Goal: Transaction & Acquisition: Purchase product/service

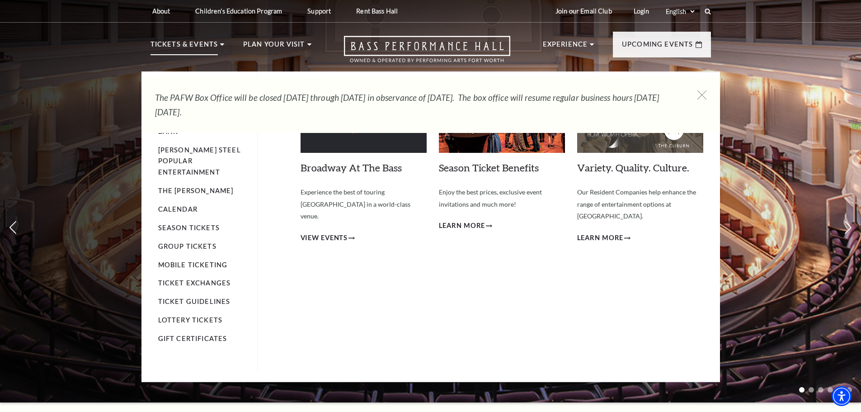
click at [185, 43] on p "Tickets & Events" at bounding box center [185, 47] width 68 height 16
click at [194, 42] on p "Tickets & Events" at bounding box center [185, 47] width 68 height 16
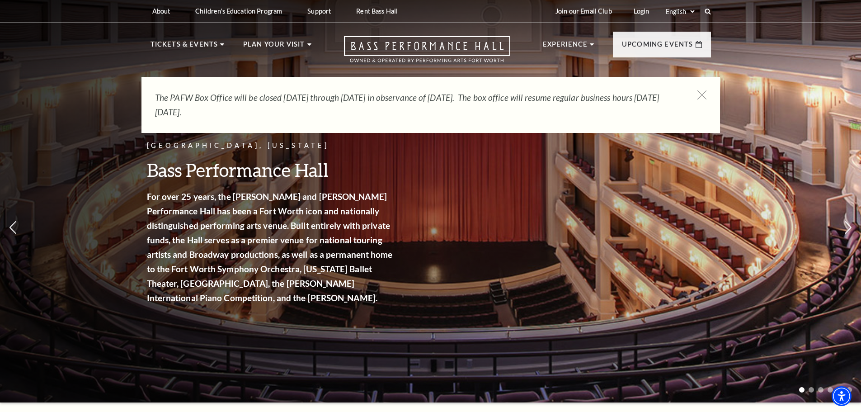
drag, startPoint x: 185, startPoint y: 44, endPoint x: 162, endPoint y: 95, distance: 56.1
click at [162, 95] on em "The PAFW Box Office will be closed Saturday, August 30th through Monday, Septem…" at bounding box center [407, 104] width 504 height 25
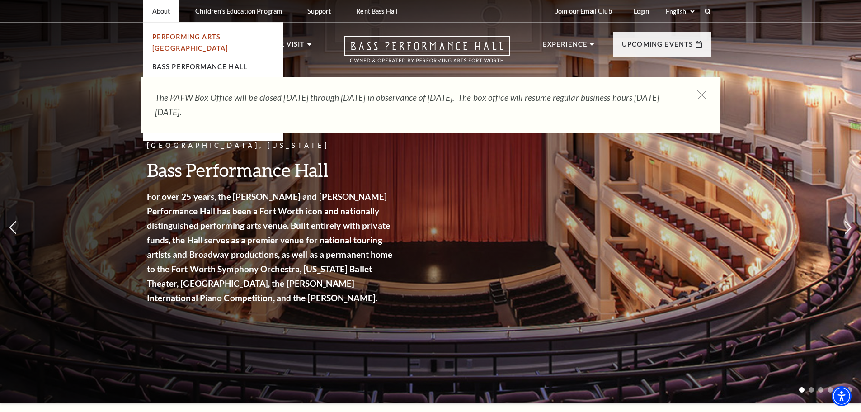
click at [180, 35] on link "Performing Arts [GEOGRAPHIC_DATA]" at bounding box center [190, 42] width 76 height 19
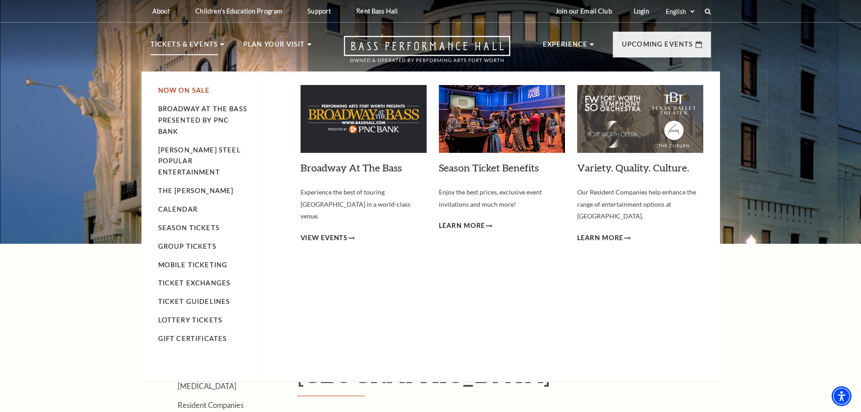
click at [186, 91] on link "Now On Sale" at bounding box center [184, 90] width 52 height 8
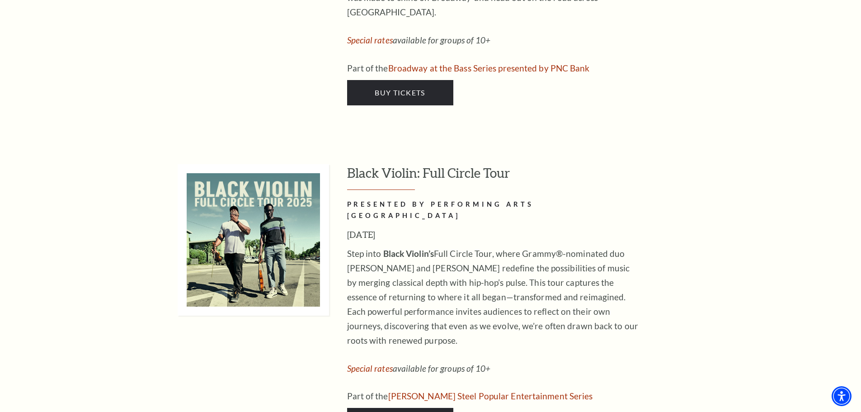
scroll to position [2668, 0]
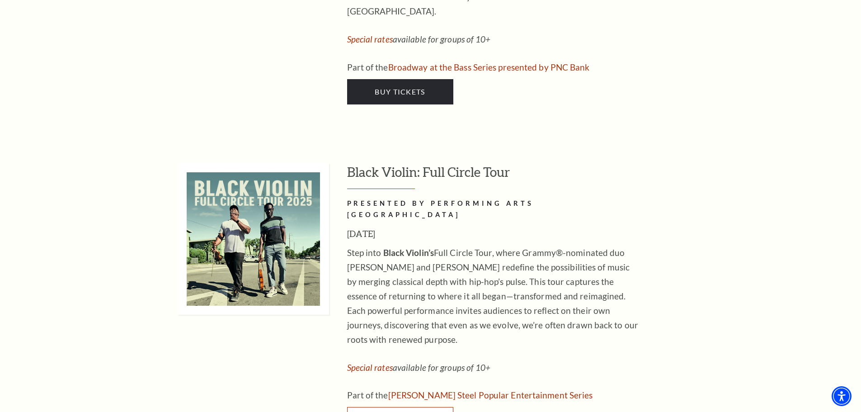
click at [391, 407] on link "Buy Tickets" at bounding box center [400, 419] width 106 height 25
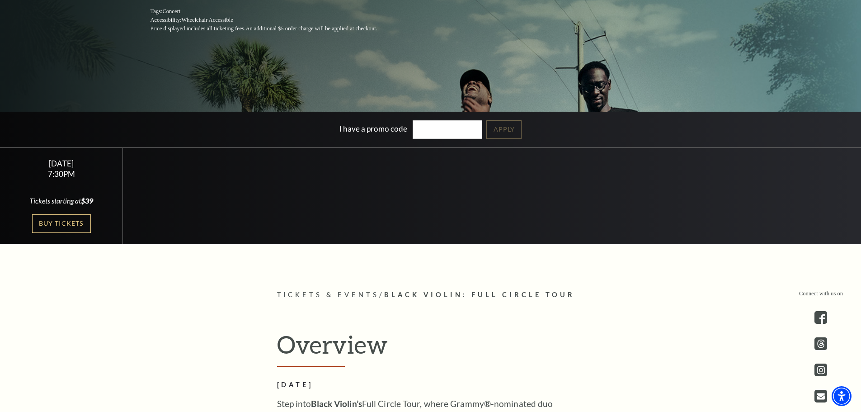
scroll to position [271, 0]
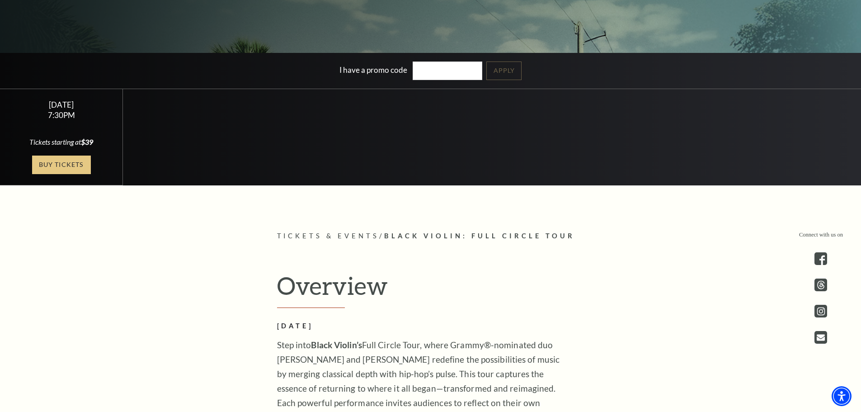
click at [57, 164] on link "Buy Tickets" at bounding box center [61, 165] width 59 height 19
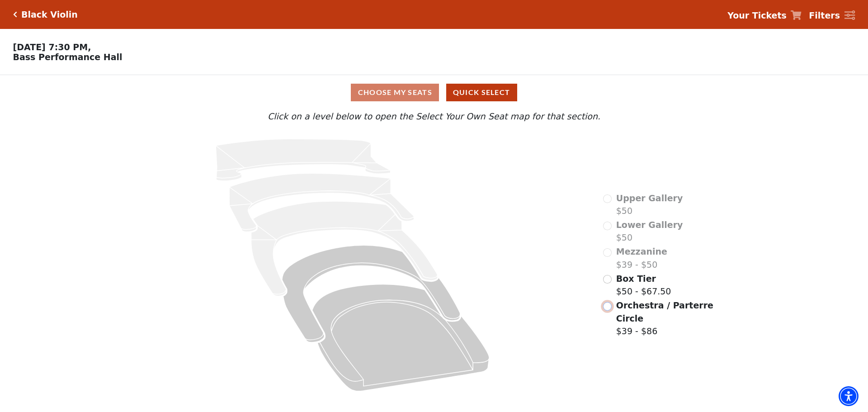
click at [606, 311] on input "Orchestra / Parterre Circle$39 - $86\a" at bounding box center [607, 306] width 9 height 9
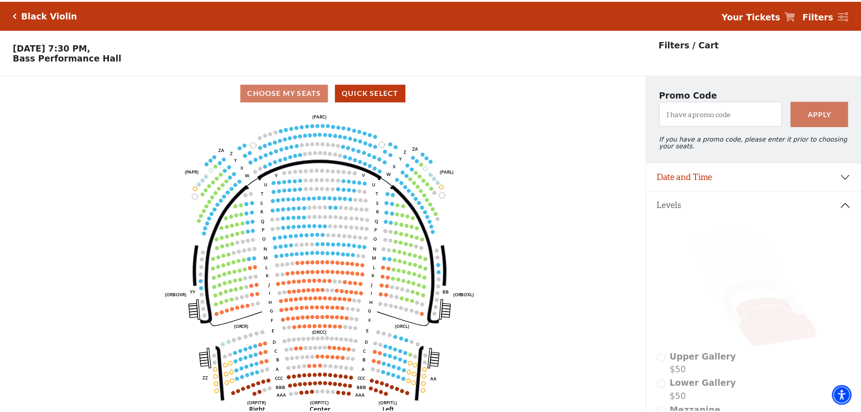
scroll to position [42, 0]
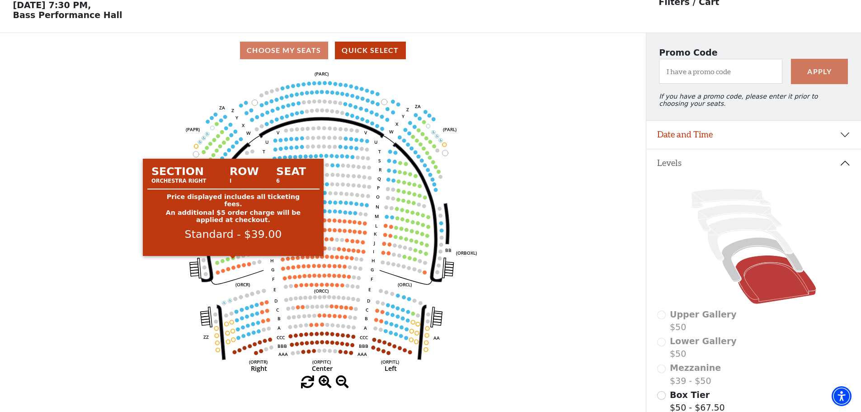
click at [233, 260] on circle at bounding box center [234, 258] width 4 height 4
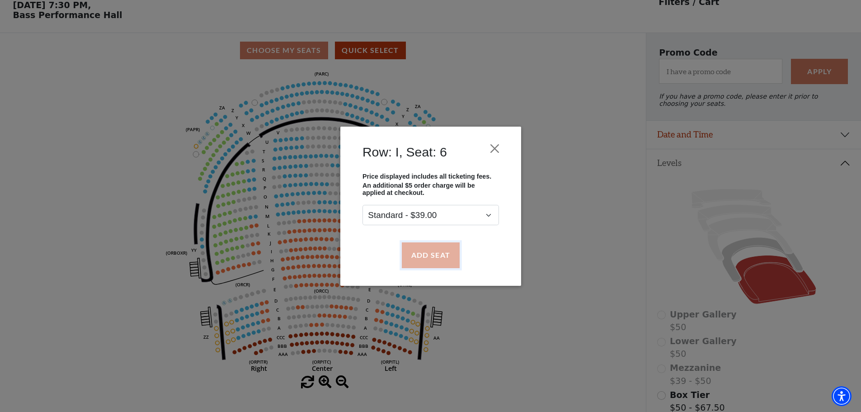
click at [439, 260] on button "Add Seat" at bounding box center [431, 254] width 58 height 25
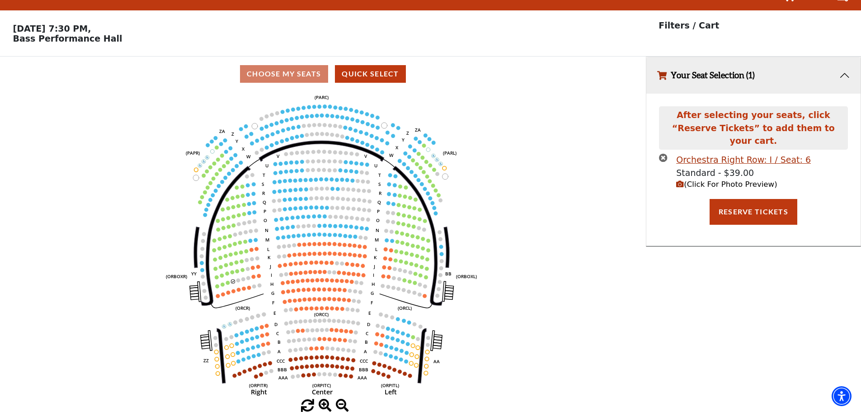
scroll to position [0, 0]
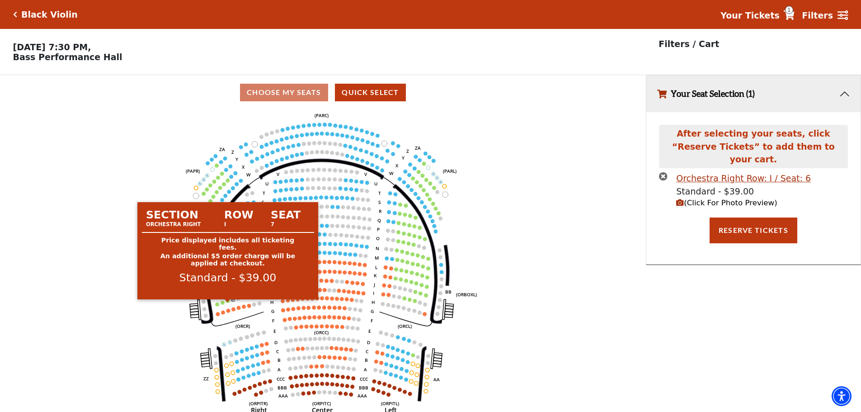
click at [228, 303] on circle at bounding box center [228, 301] width 4 height 4
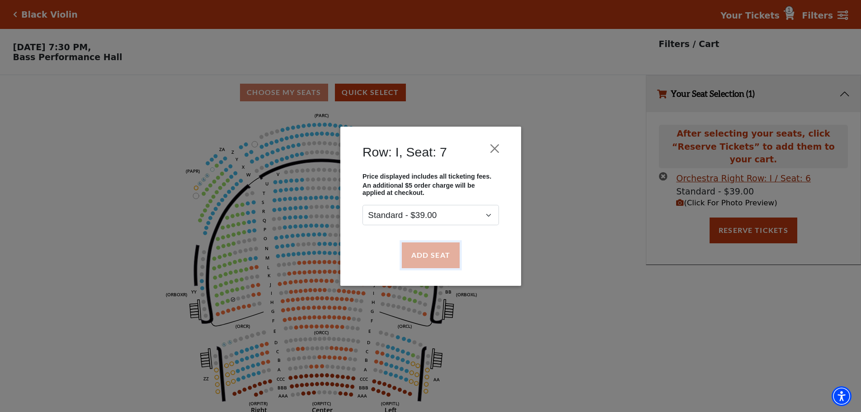
click at [444, 257] on button "Add Seat" at bounding box center [431, 254] width 58 height 25
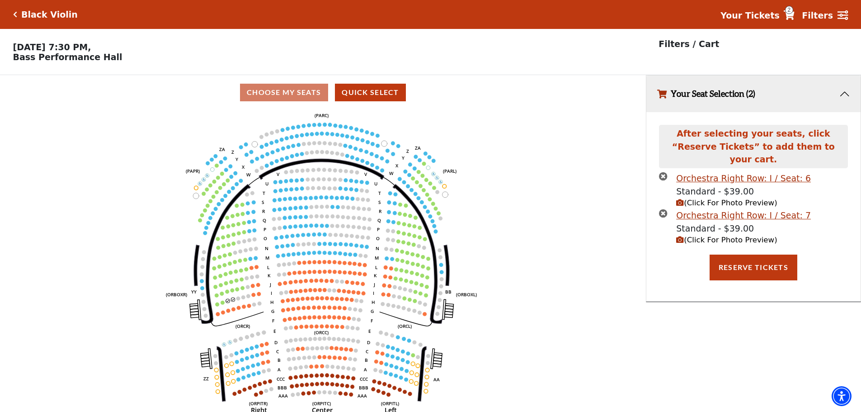
click at [731, 236] on span "(Click For Photo Preview)" at bounding box center [727, 240] width 101 height 9
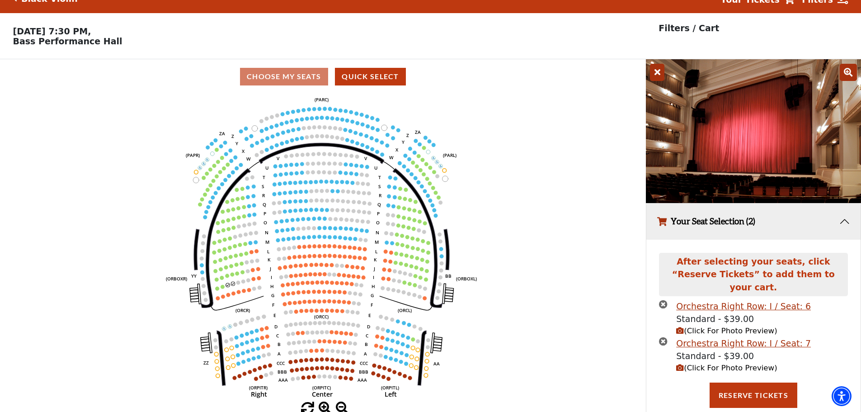
scroll to position [24, 0]
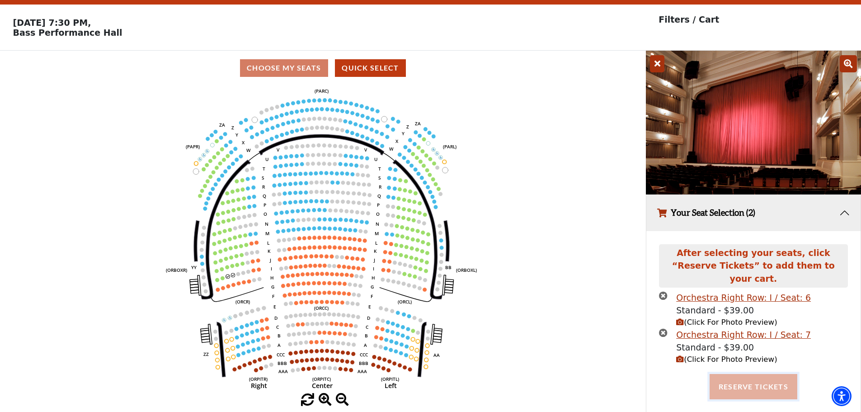
click at [748, 374] on button "Reserve Tickets" at bounding box center [754, 386] width 88 height 25
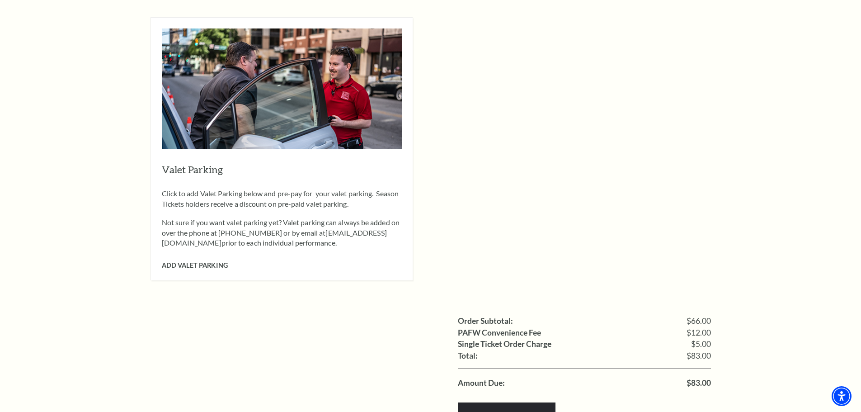
scroll to position [724, 0]
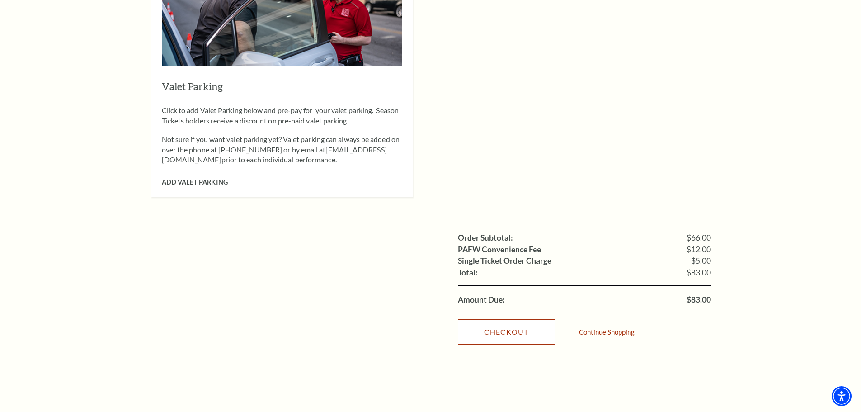
click at [520, 319] on link "Checkout" at bounding box center [507, 331] width 98 height 25
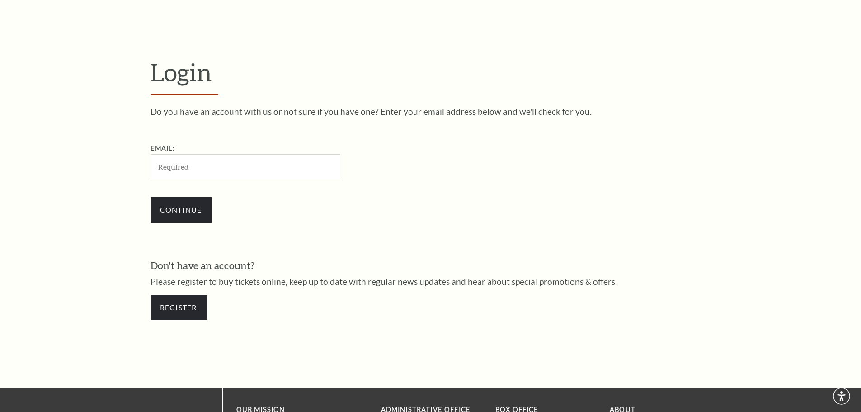
scroll to position [303, 0]
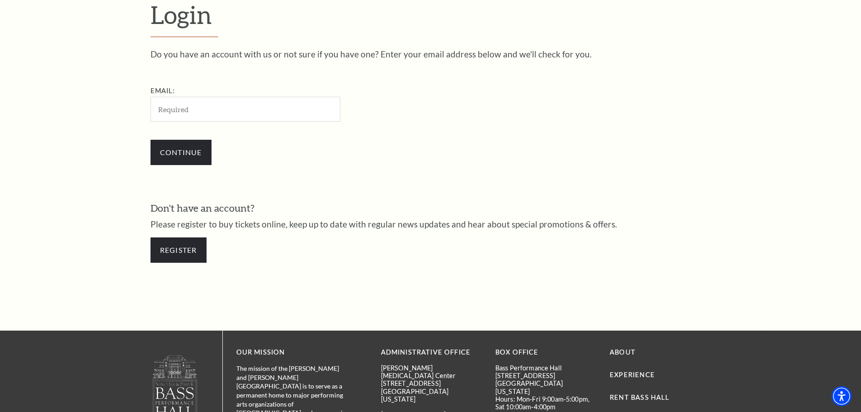
click at [191, 113] on input "Email:" at bounding box center [246, 109] width 190 height 25
type input "[EMAIL_ADDRESS][PERSON_NAME][DOMAIN_NAME]"
click at [194, 153] on input "Continue" at bounding box center [181, 152] width 61 height 25
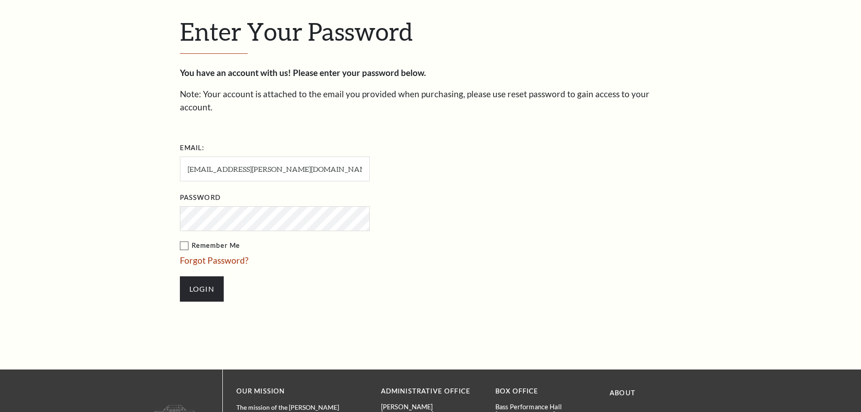
scroll to position [311, 0]
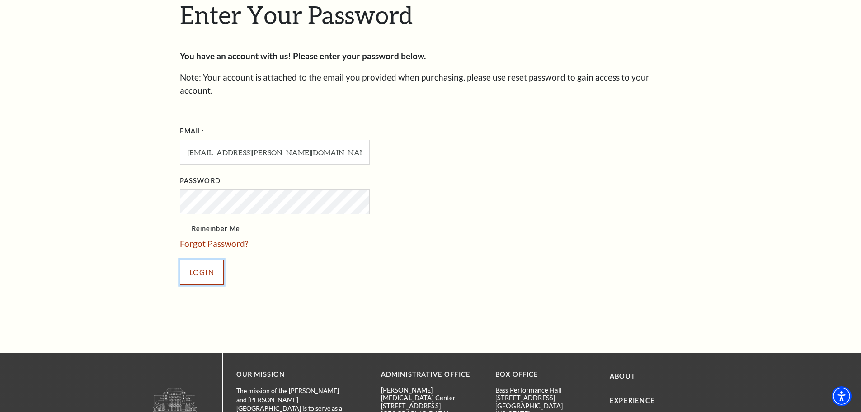
click at [209, 260] on input "Login" at bounding box center [202, 272] width 44 height 25
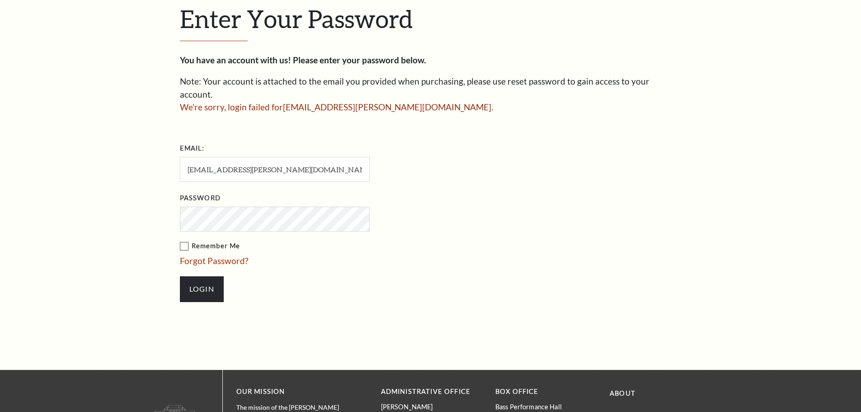
scroll to position [307, 0]
click at [206, 277] on input "Login" at bounding box center [202, 288] width 44 height 25
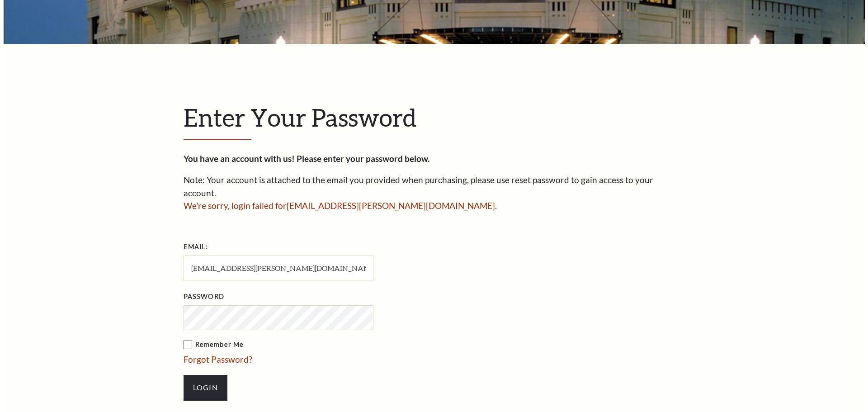
scroll to position [208, 0]
click at [219, 354] on link "Forgot Password?" at bounding box center [214, 359] width 69 height 10
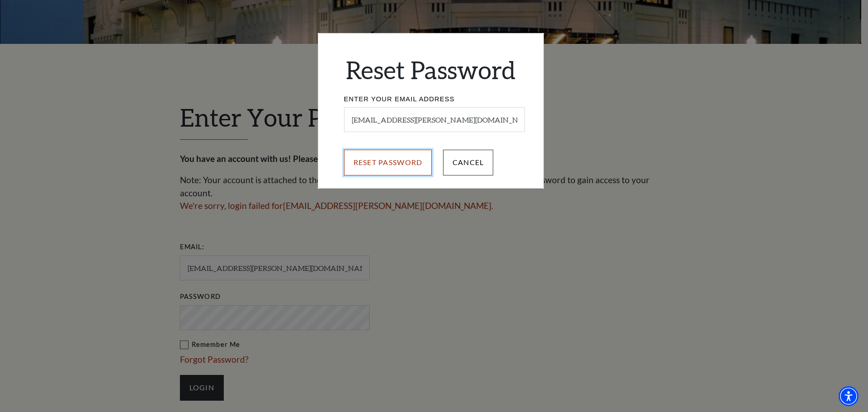
click at [406, 160] on input "Reset Password" at bounding box center [388, 162] width 88 height 25
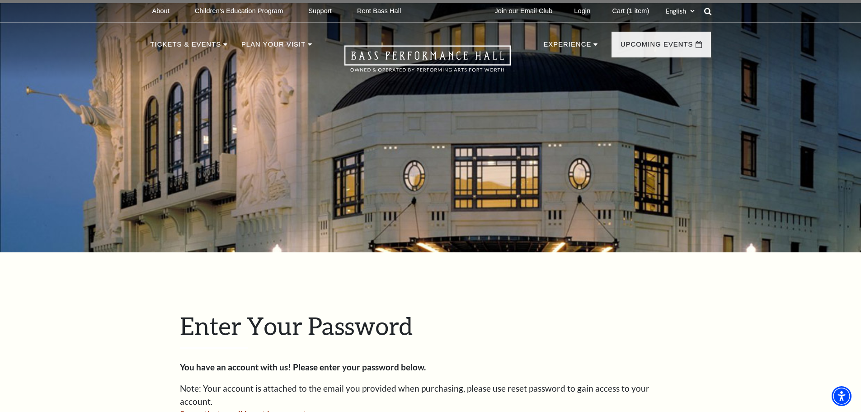
click at [708, 13] on use at bounding box center [707, 11] width 7 height 7
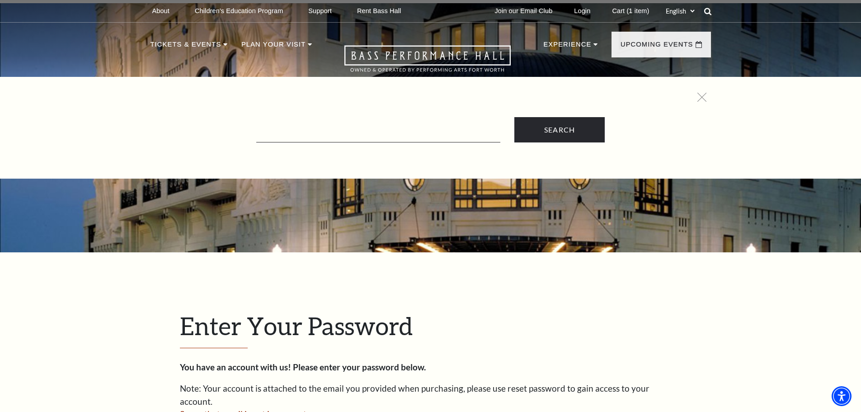
click at [708, 13] on use at bounding box center [707, 11] width 7 height 7
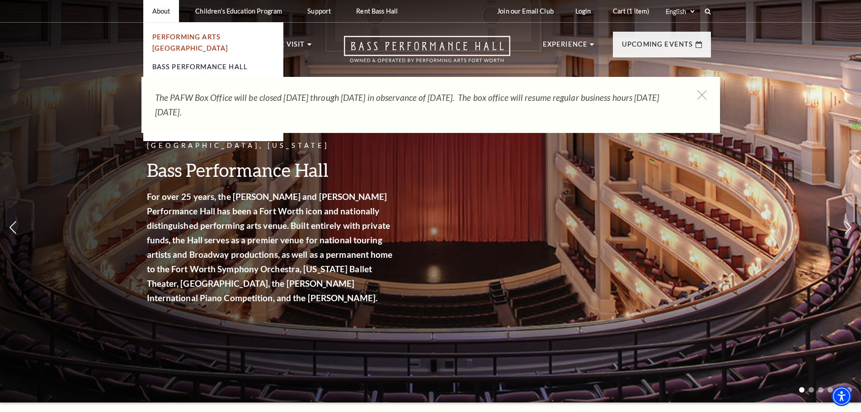
click at [180, 36] on link "Performing Arts [GEOGRAPHIC_DATA]" at bounding box center [190, 42] width 76 height 19
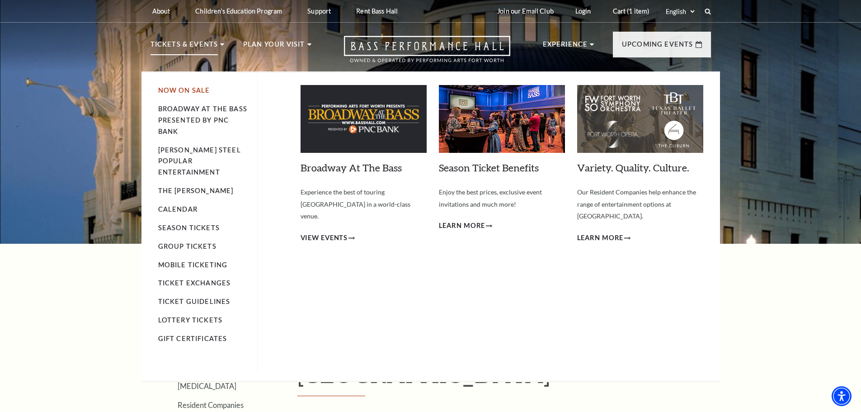
click at [207, 91] on link "Now On Sale" at bounding box center [184, 90] width 52 height 8
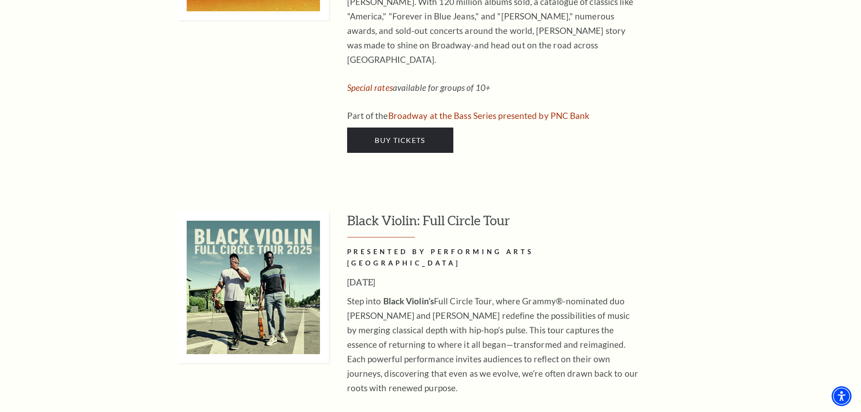
scroll to position [2623, 0]
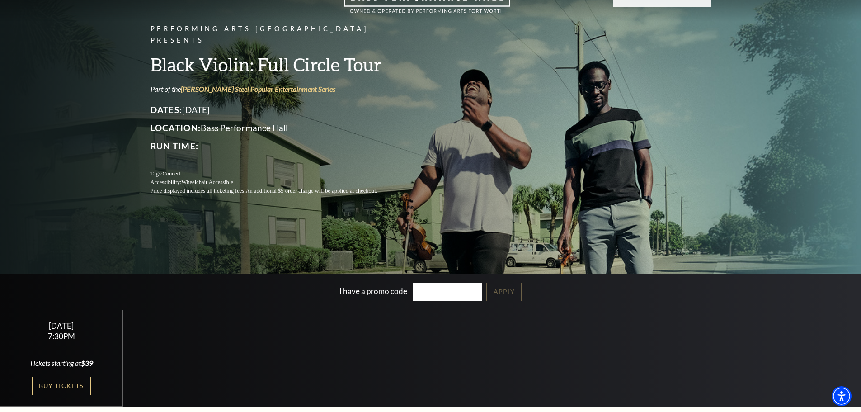
scroll to position [271, 0]
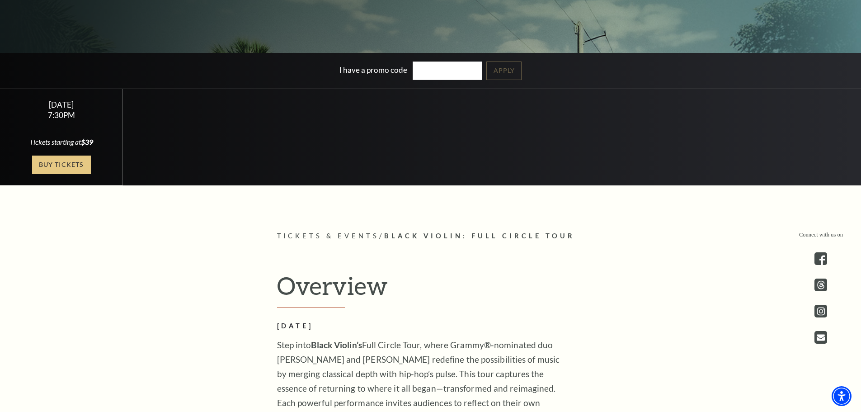
click at [69, 161] on link "Buy Tickets" at bounding box center [61, 165] width 59 height 19
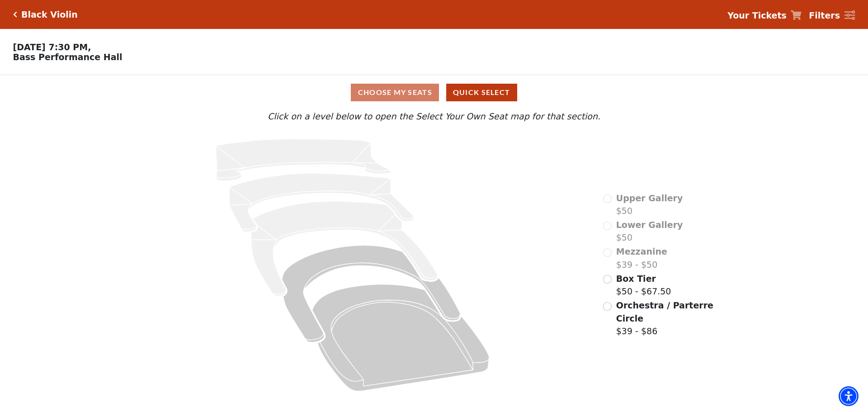
click at [406, 95] on div "Choose My Seats Quick Select" at bounding box center [434, 93] width 651 height 18
click at [608, 311] on input "Orchestra / Parterre Circle$39 - $86\a" at bounding box center [607, 306] width 9 height 9
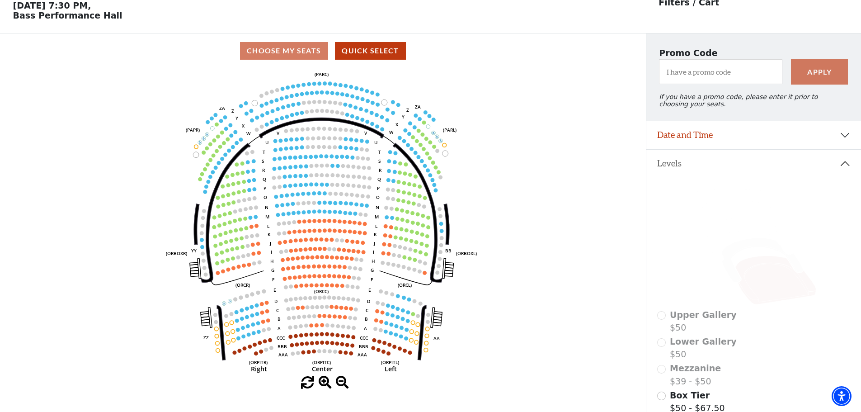
scroll to position [42, 0]
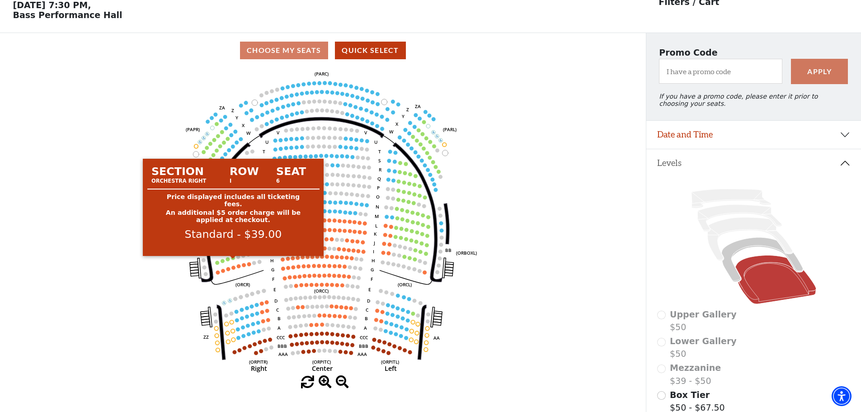
click at [232, 260] on circle at bounding box center [234, 258] width 4 height 4
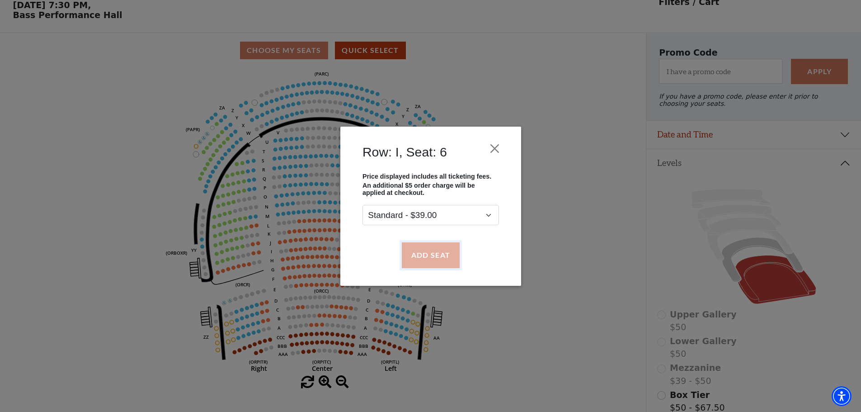
click at [424, 259] on button "Add Seat" at bounding box center [431, 254] width 58 height 25
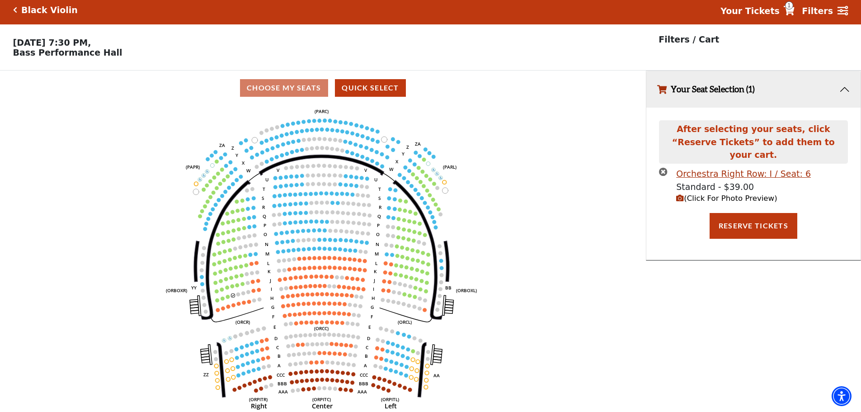
scroll to position [0, 0]
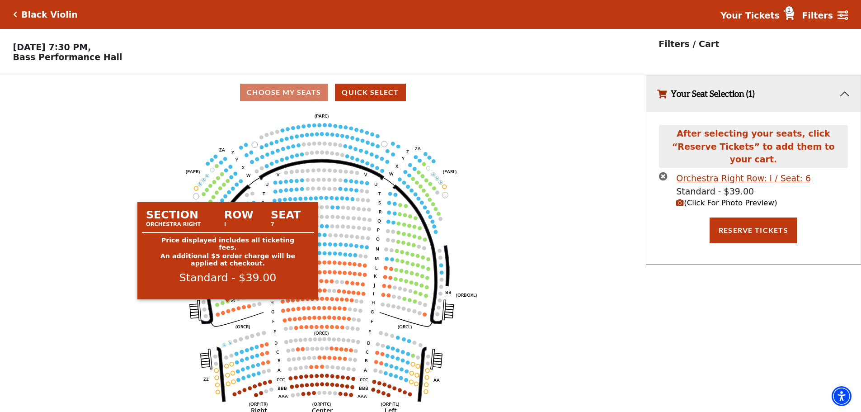
click at [229, 303] on circle at bounding box center [228, 301] width 4 height 4
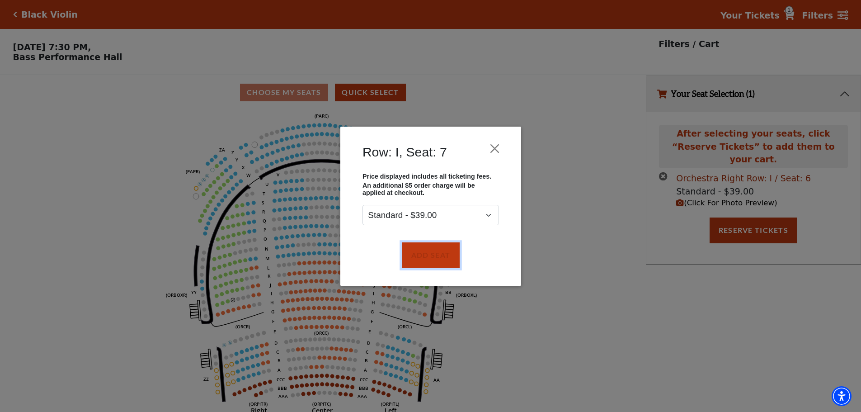
drag, startPoint x: 437, startPoint y: 257, endPoint x: 565, endPoint y: 268, distance: 128.0
click at [438, 254] on button "Add Seat" at bounding box center [431, 254] width 58 height 25
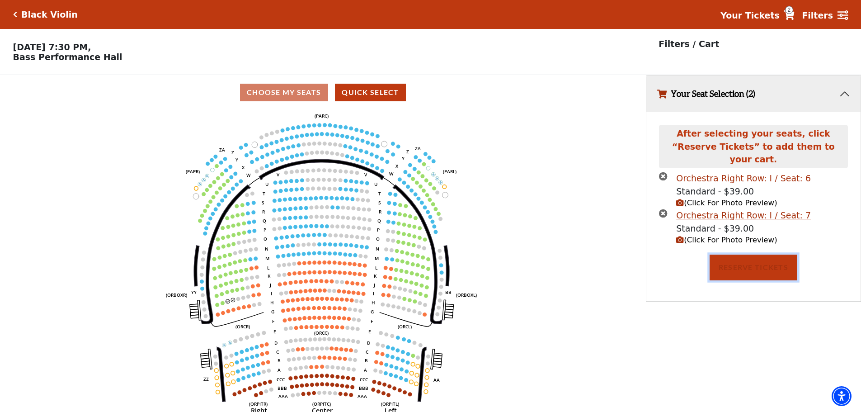
drag, startPoint x: 767, startPoint y: 256, endPoint x: 727, endPoint y: 244, distance: 41.5
click at [767, 255] on button "Reserve Tickets" at bounding box center [754, 267] width 88 height 25
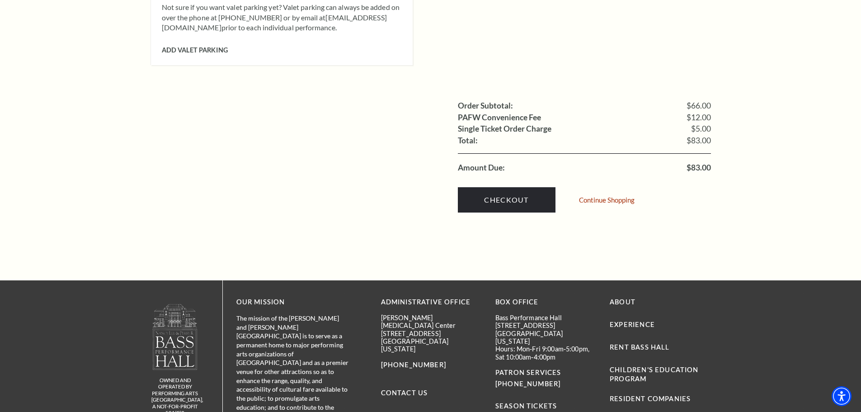
scroll to position [859, 0]
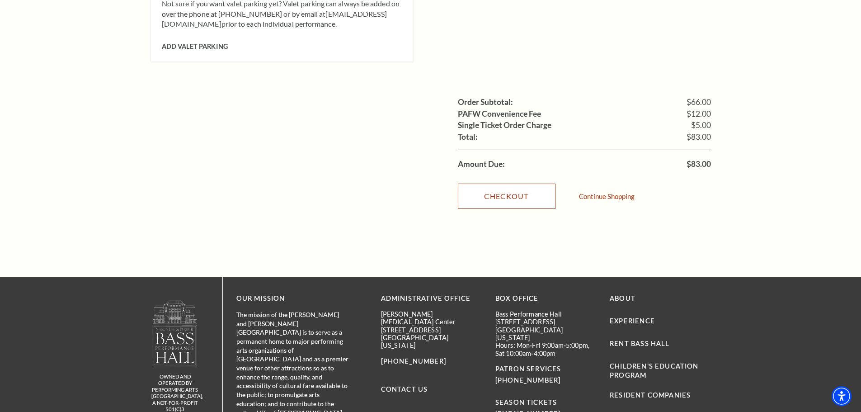
click at [512, 184] on link "Checkout" at bounding box center [507, 196] width 98 height 25
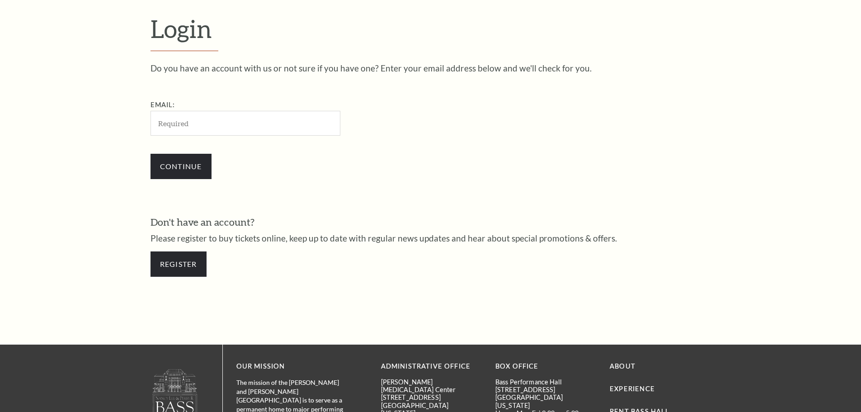
scroll to position [303, 0]
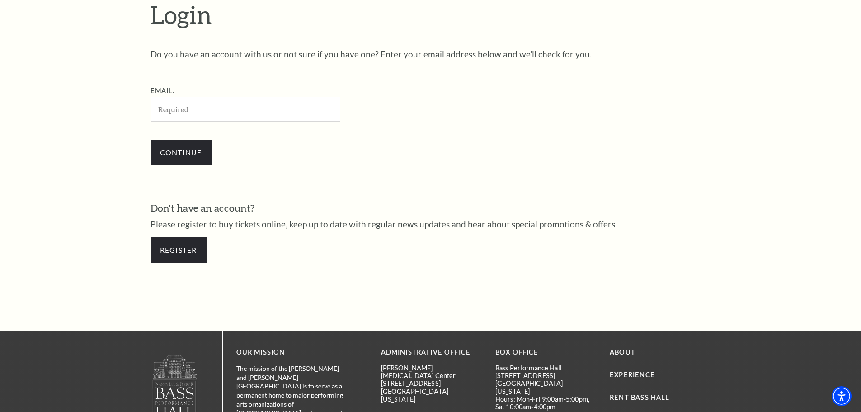
click at [245, 117] on input "Email:" at bounding box center [246, 109] width 190 height 25
type input "[EMAIL_ADDRESS][PERSON_NAME][DOMAIN_NAME]"
click at [179, 248] on link "Register" at bounding box center [179, 249] width 56 height 25
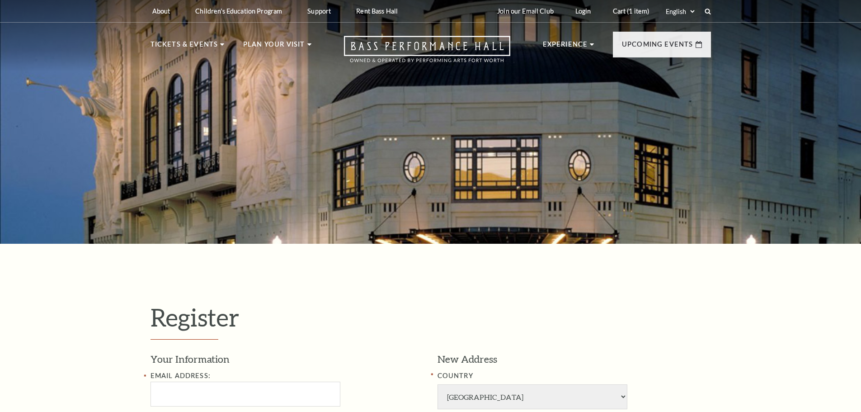
select select "1"
select select "TX"
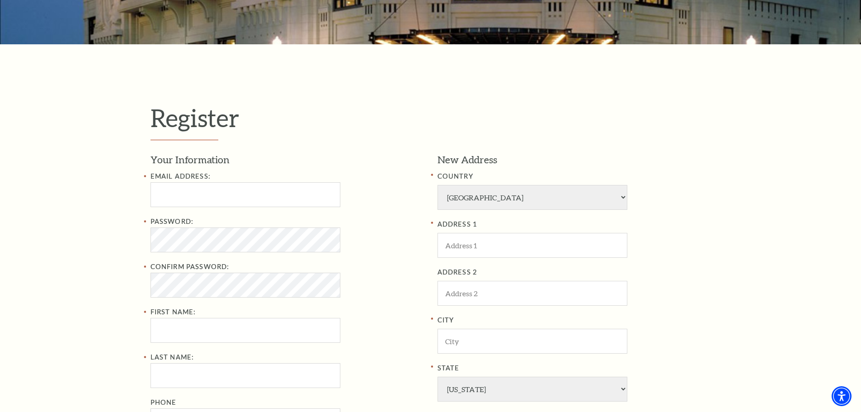
scroll to position [226, 0]
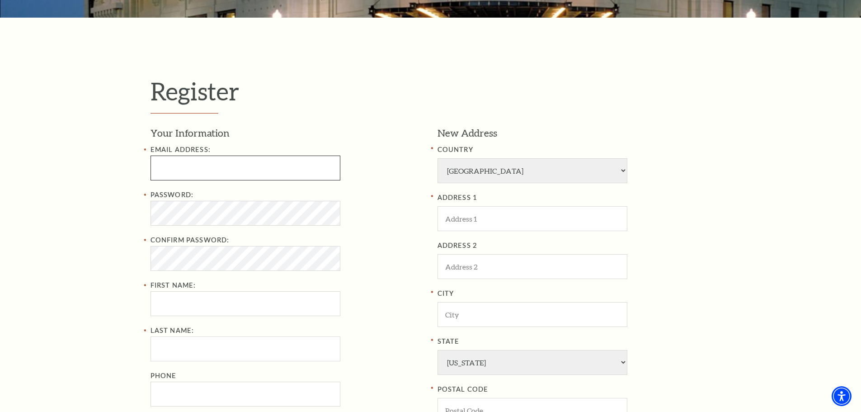
click at [238, 162] on input "Email Address:" at bounding box center [246, 168] width 190 height 25
type input "[EMAIL_ADDRESS][PERSON_NAME][DOMAIN_NAME]"
type input "Lisa"
type input "James"
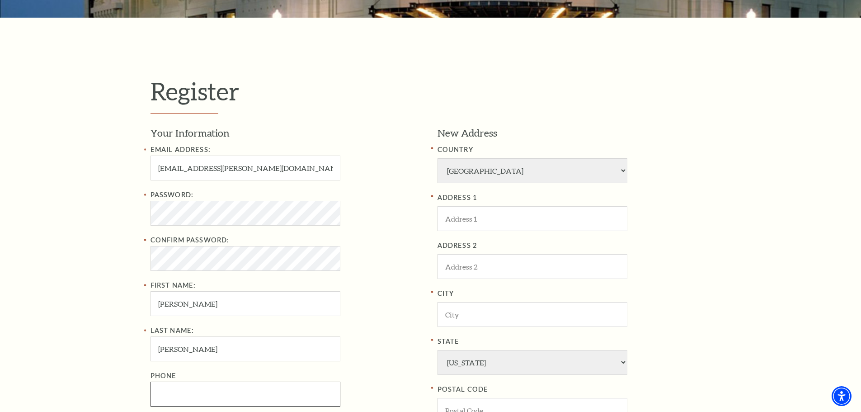
type input "8172479459"
type input "3601"
type input "Yellowstone Drive"
type input "Arlington"
type input "76013"
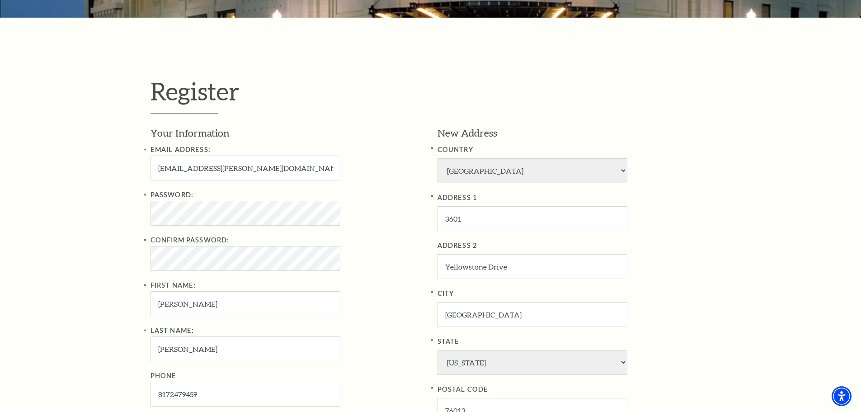
type input "817-247-9459"
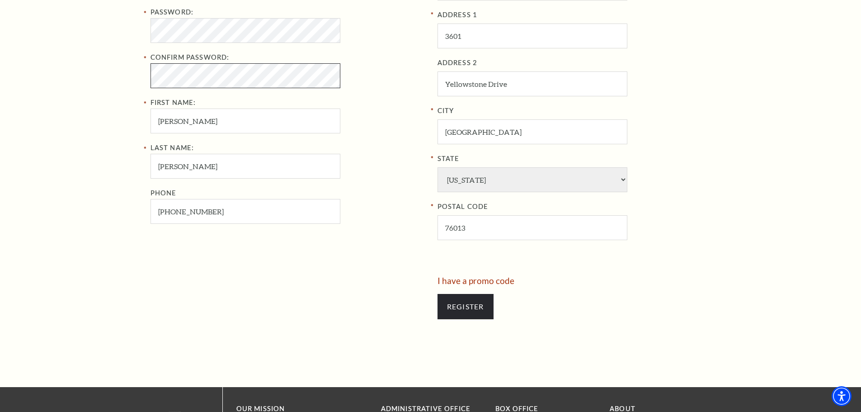
scroll to position [497, 0]
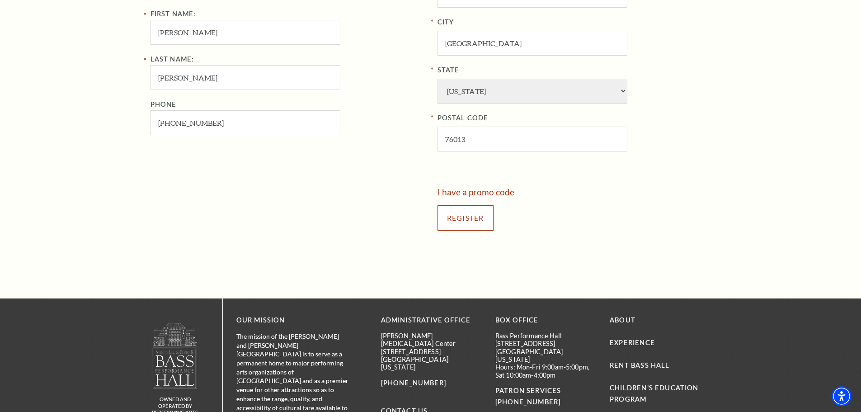
click at [473, 218] on input "Register" at bounding box center [466, 217] width 56 height 25
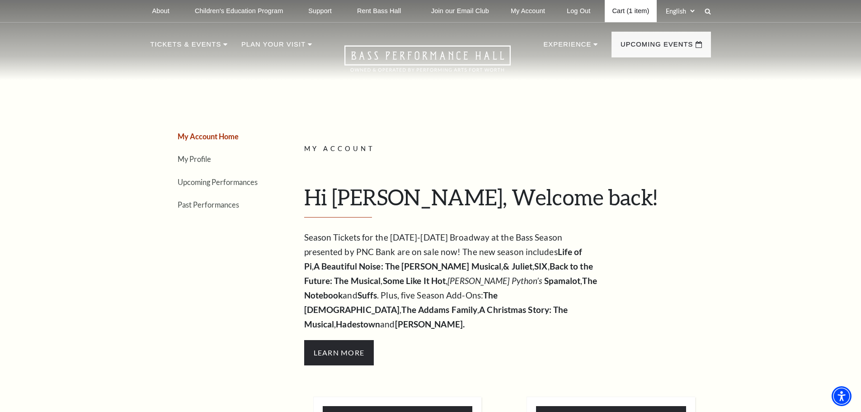
click at [615, 8] on link "Cart (1 item)" at bounding box center [631, 11] width 52 height 22
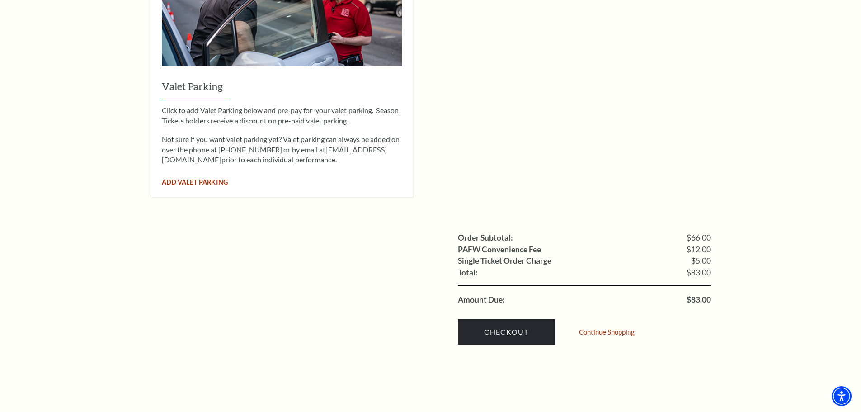
scroll to position [904, 0]
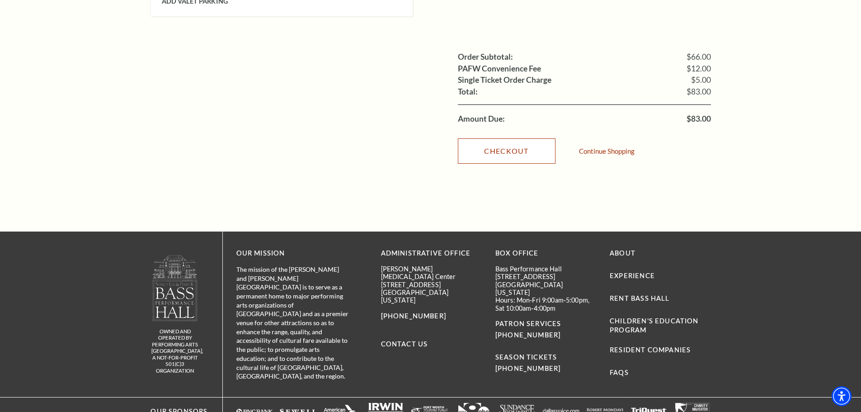
click at [509, 138] on link "Checkout" at bounding box center [507, 150] width 98 height 25
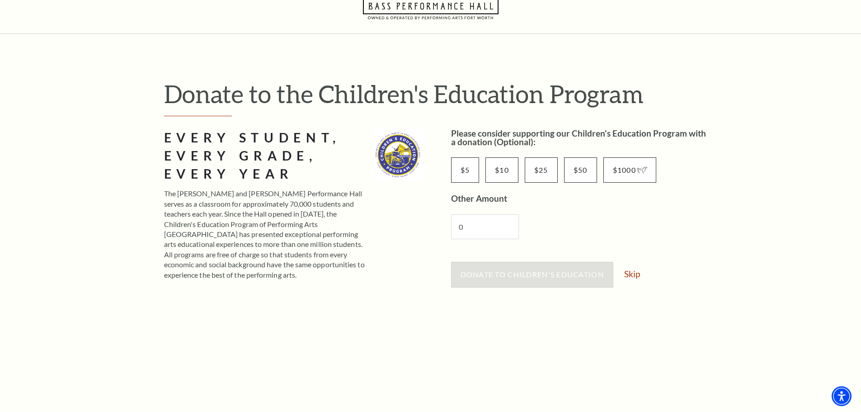
scroll to position [136, 0]
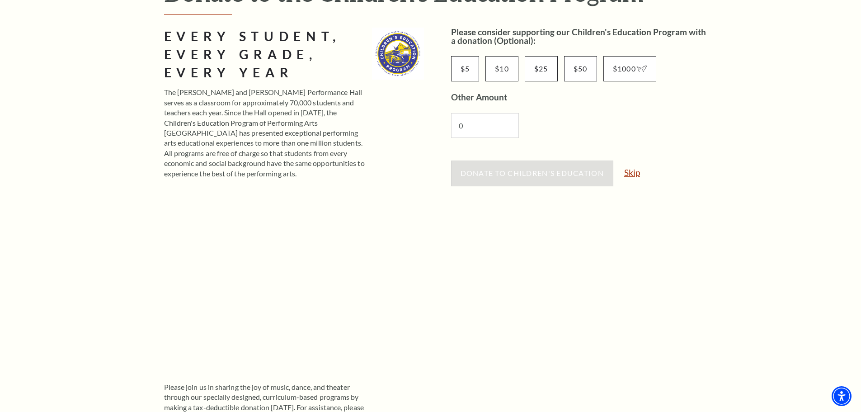
click at [635, 173] on link "Skip" at bounding box center [633, 172] width 16 height 9
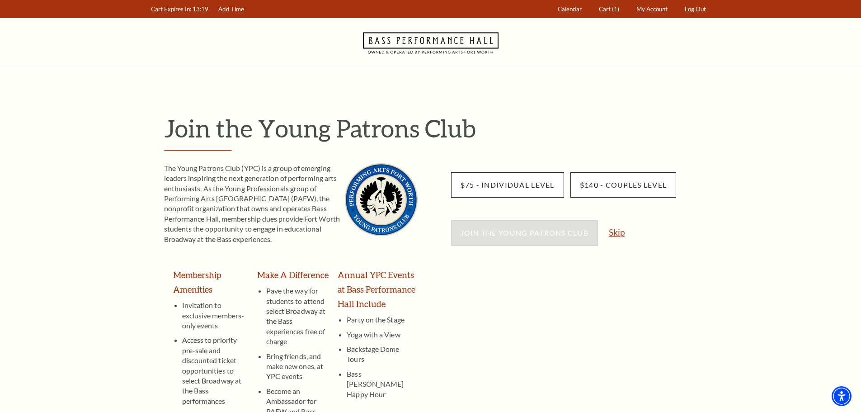
click at [612, 232] on link "Skip" at bounding box center [617, 232] width 16 height 9
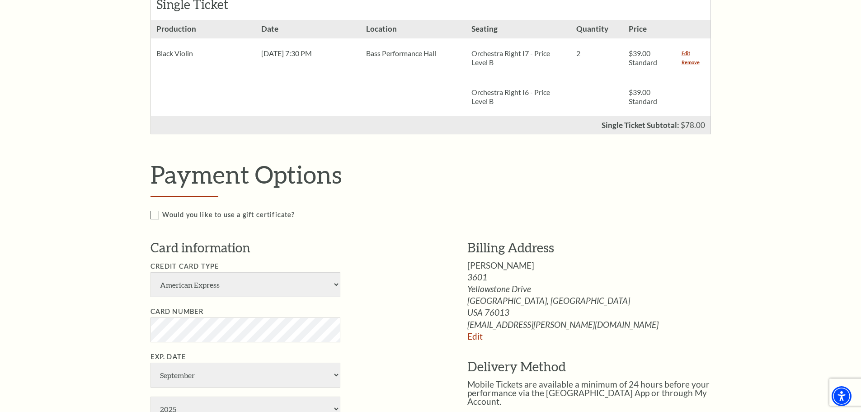
scroll to position [271, 0]
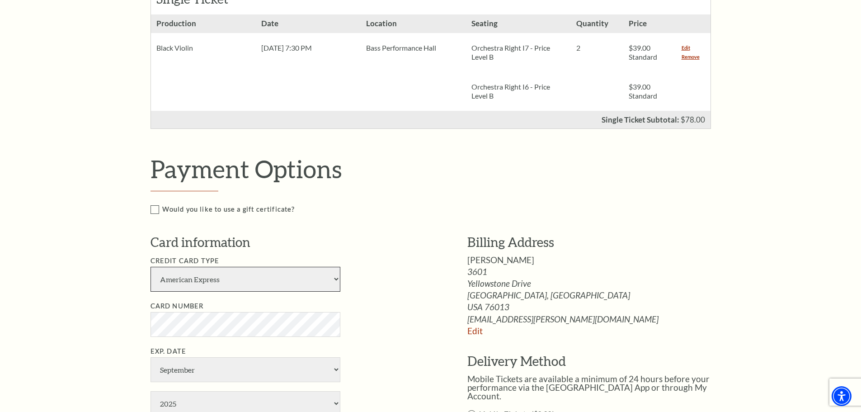
click at [199, 284] on select "American Express Visa Master Card Discover" at bounding box center [246, 279] width 190 height 25
select select "25"
click at [151, 267] on select "American Express Visa Master Card Discover" at bounding box center [246, 279] width 190 height 25
select select "1"
select select "2028"
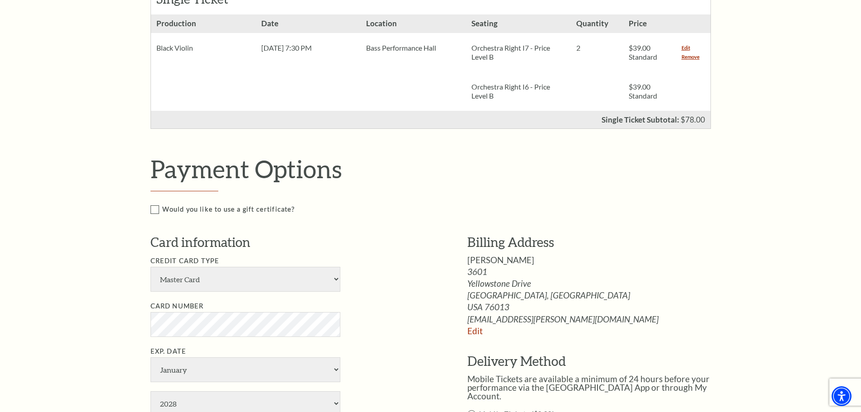
type input "[PERSON_NAME]"
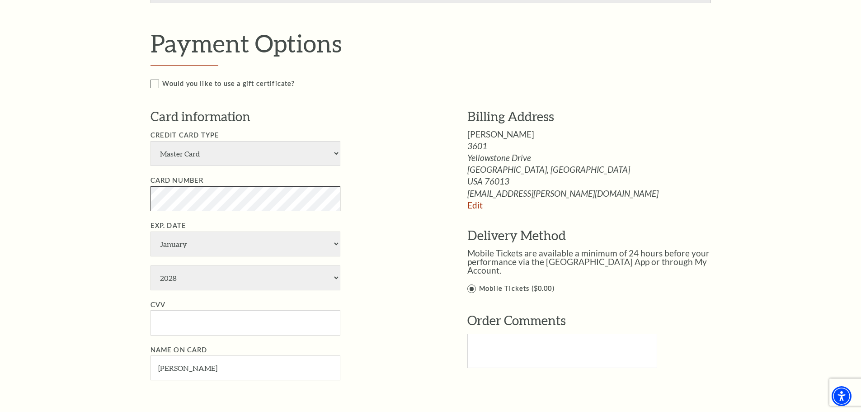
scroll to position [407, 0]
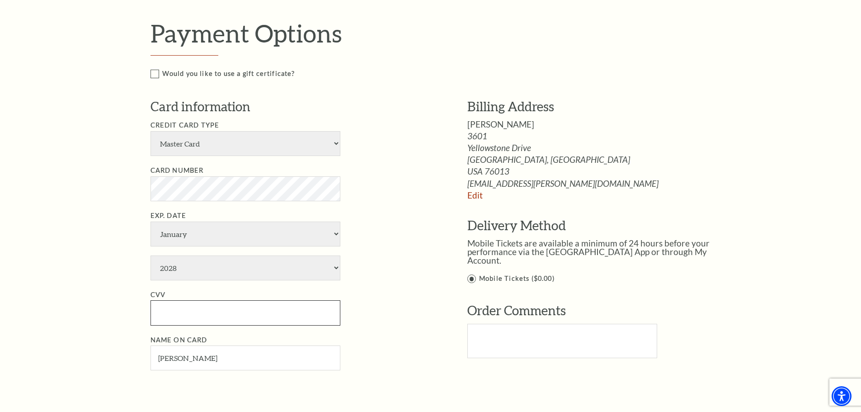
click at [287, 314] on input "CVV" at bounding box center [246, 312] width 190 height 25
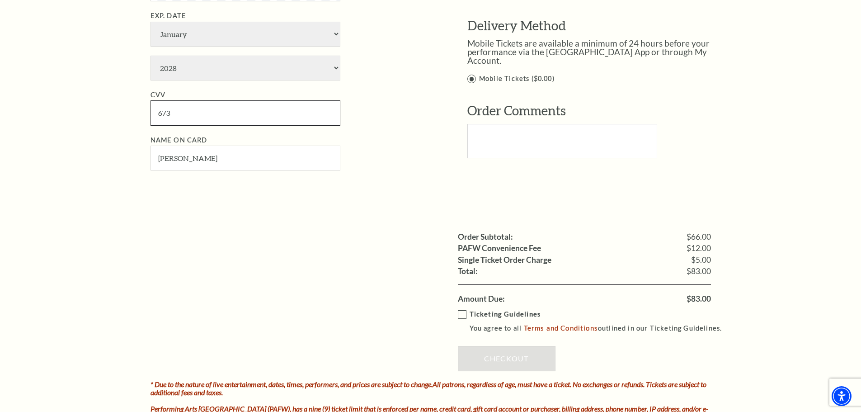
scroll to position [633, 0]
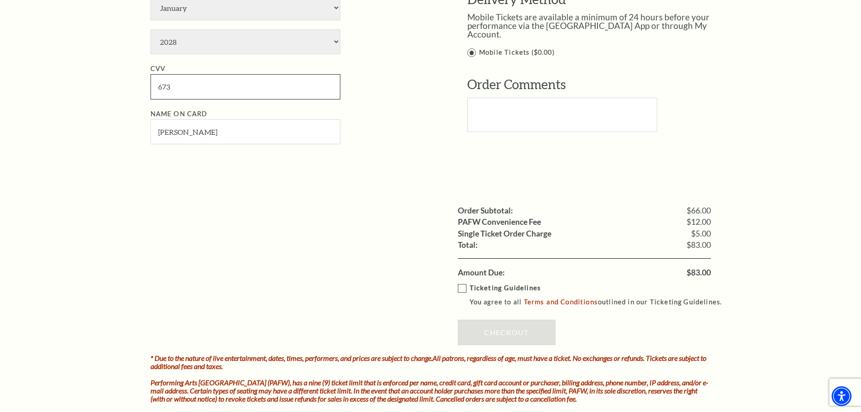
type input "673"
click at [463, 288] on label "Ticketing Guidelines You agree to all Terms and Conditions outlined in our Tick…" at bounding box center [594, 295] width 273 height 25
click at [0, 0] on input "Ticketing Guidelines You agree to all Terms and Conditions outlined in our Tick…" at bounding box center [0, 0] width 0 height 0
drag, startPoint x: 497, startPoint y: 329, endPoint x: 483, endPoint y: 329, distance: 14.0
click at [497, 329] on link "Checkout" at bounding box center [507, 332] width 98 height 25
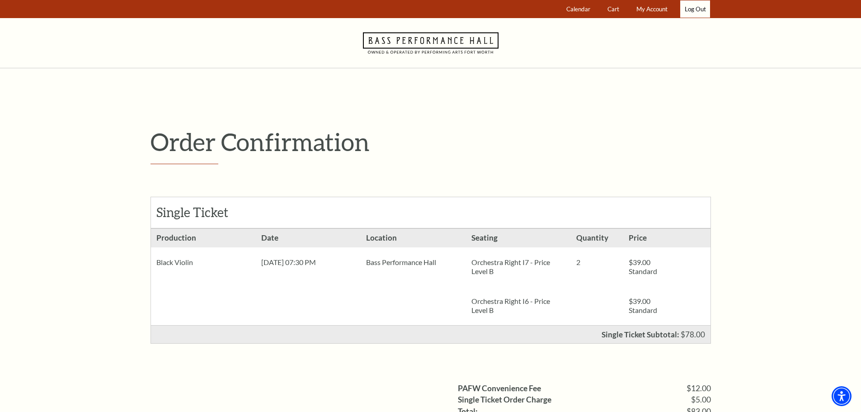
click at [691, 5] on link "Log Out" at bounding box center [696, 9] width 30 height 18
